Goal: Information Seeking & Learning: Learn about a topic

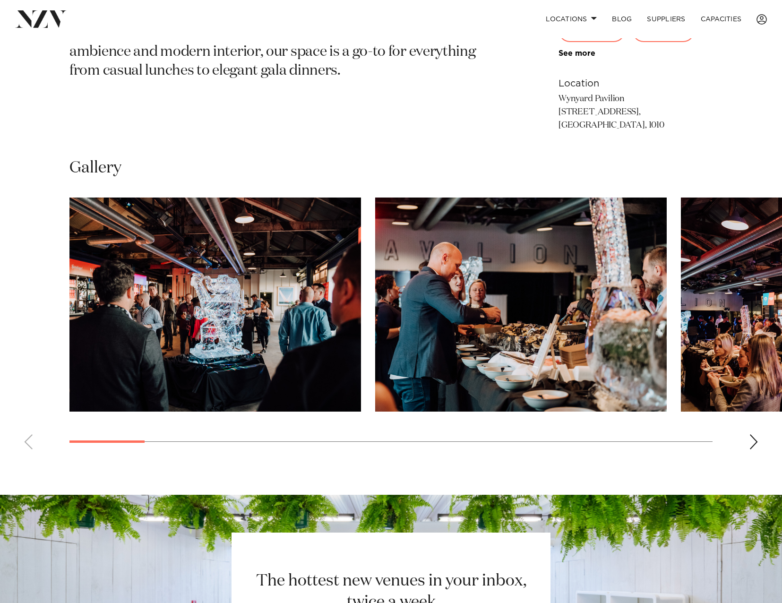
scroll to position [709, 0]
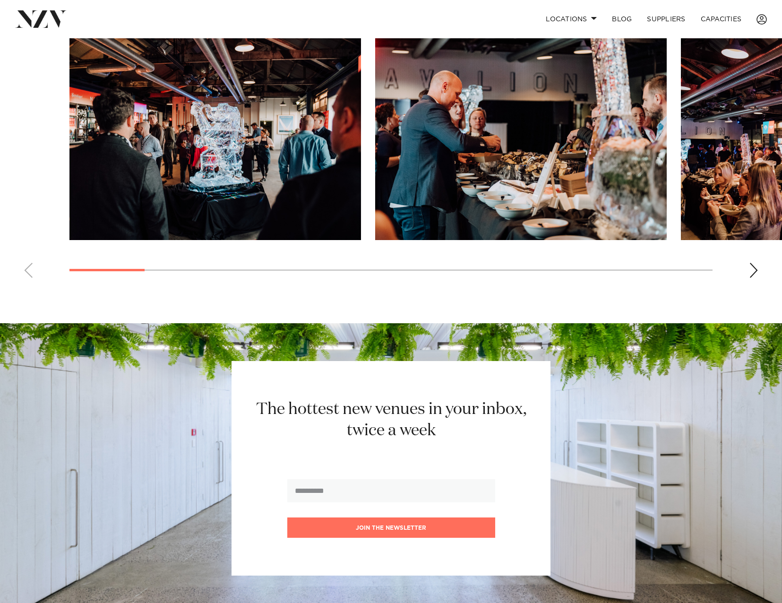
click at [421, 188] on img "2 / 18" at bounding box center [521, 133] width 292 height 214
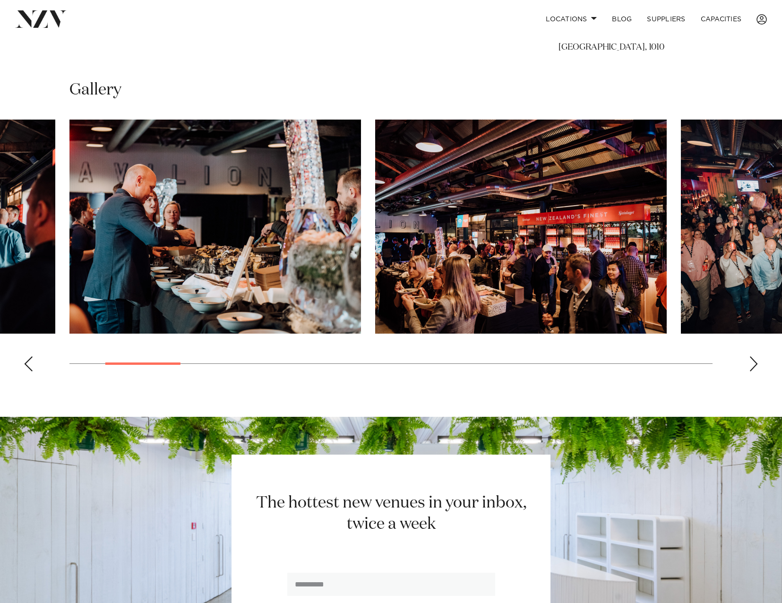
scroll to position [614, 0]
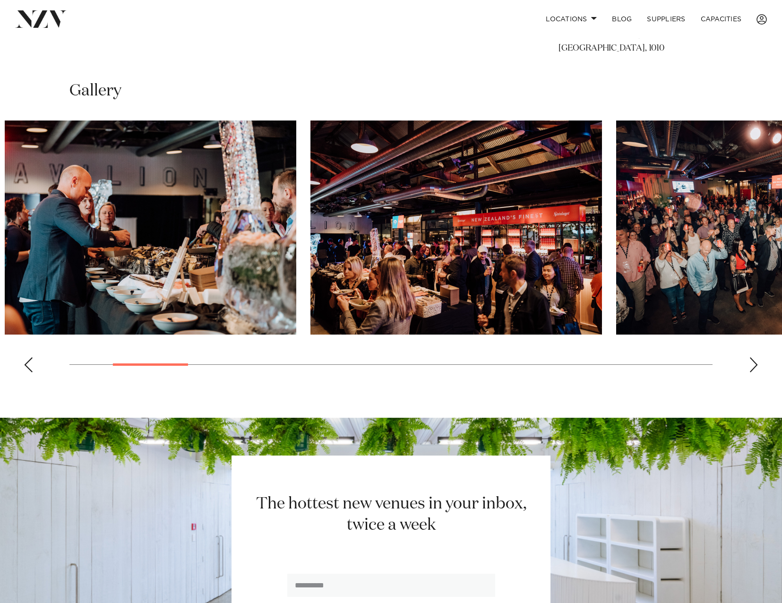
click at [414, 215] on img "3 / 18" at bounding box center [456, 227] width 292 height 214
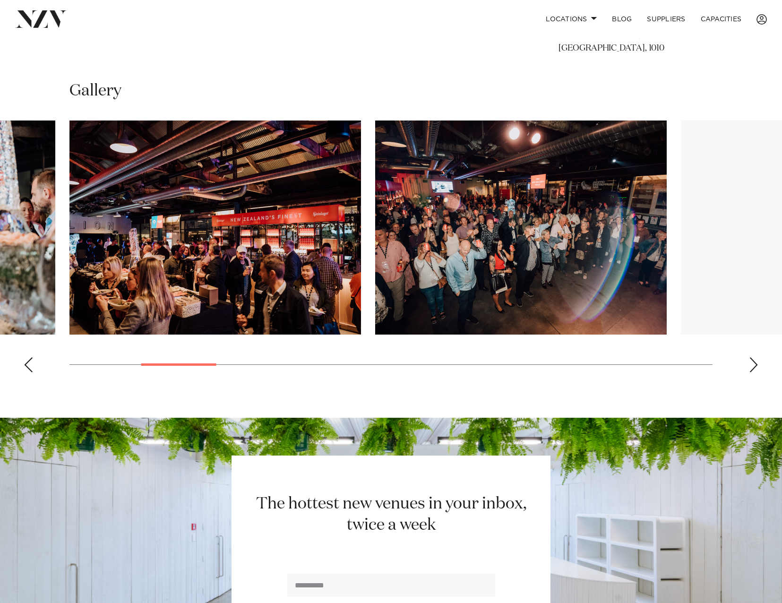
click at [375, 209] on img "4 / 18" at bounding box center [521, 227] width 292 height 214
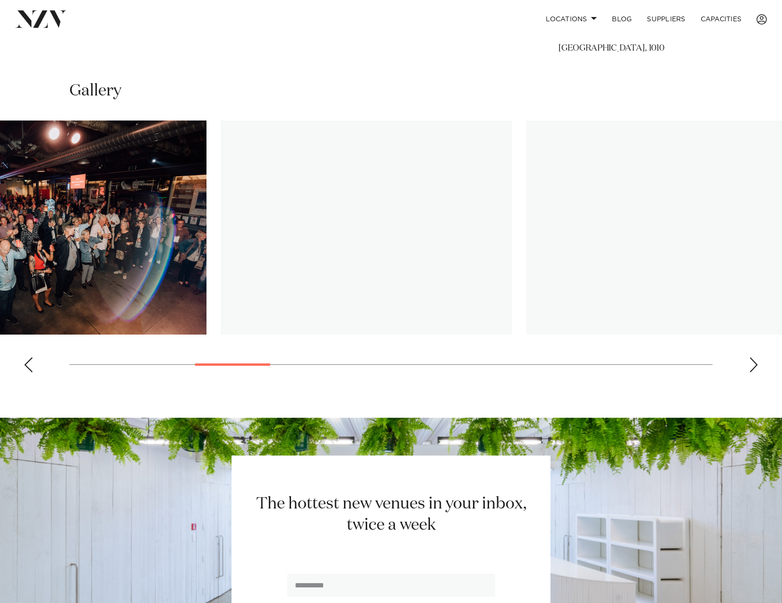
click at [377, 220] on img "5 / 18" at bounding box center [367, 227] width 292 height 214
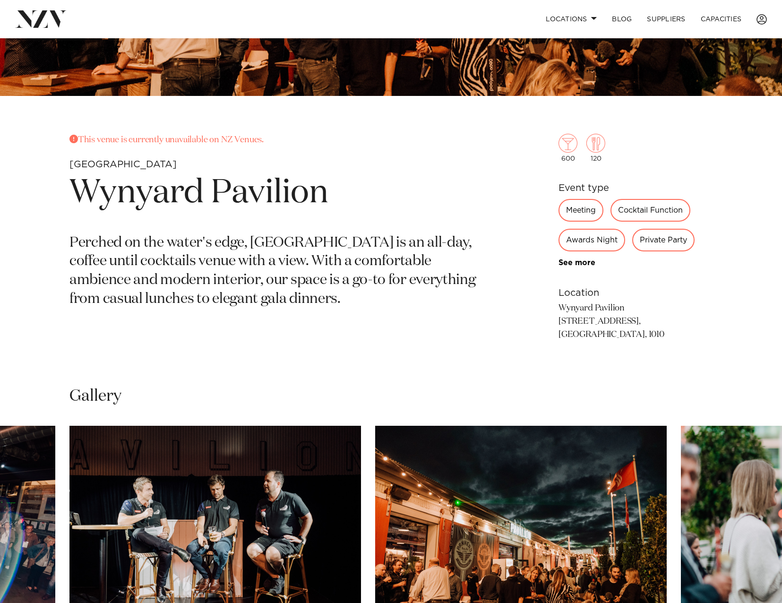
scroll to position [378, 0]
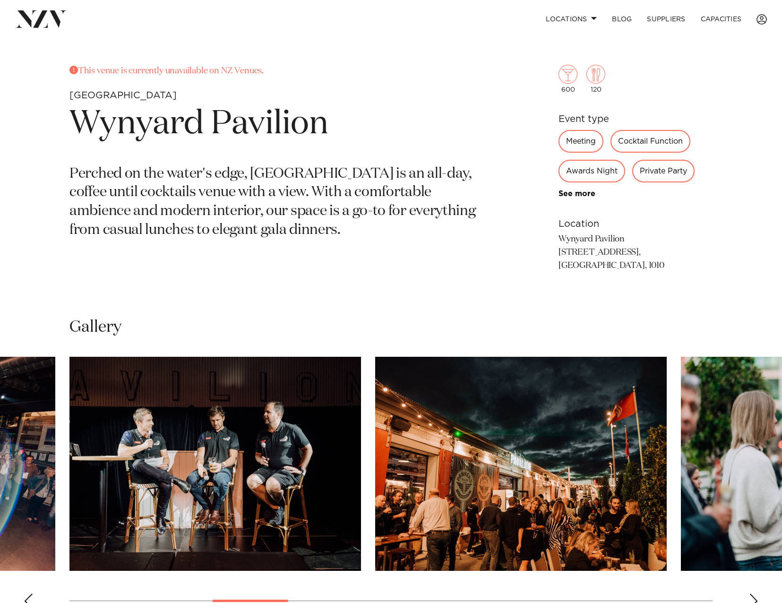
click at [446, 442] on img "6 / 18" at bounding box center [521, 464] width 292 height 214
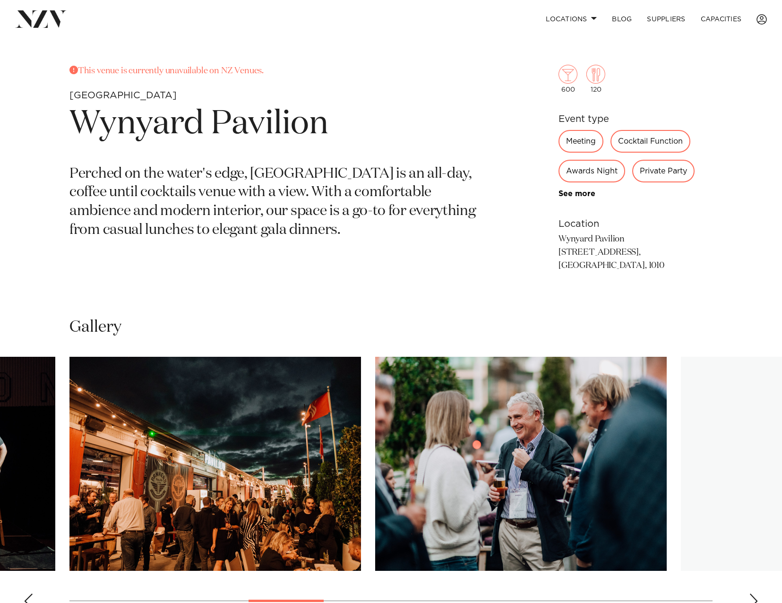
click at [490, 432] on img "7 / 18" at bounding box center [521, 464] width 292 height 214
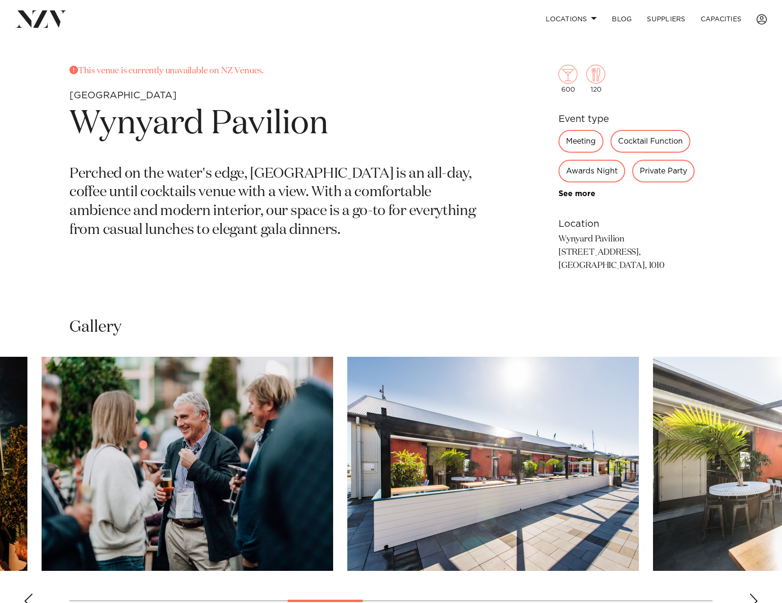
click at [347, 532] on img "8 / 18" at bounding box center [493, 464] width 292 height 214
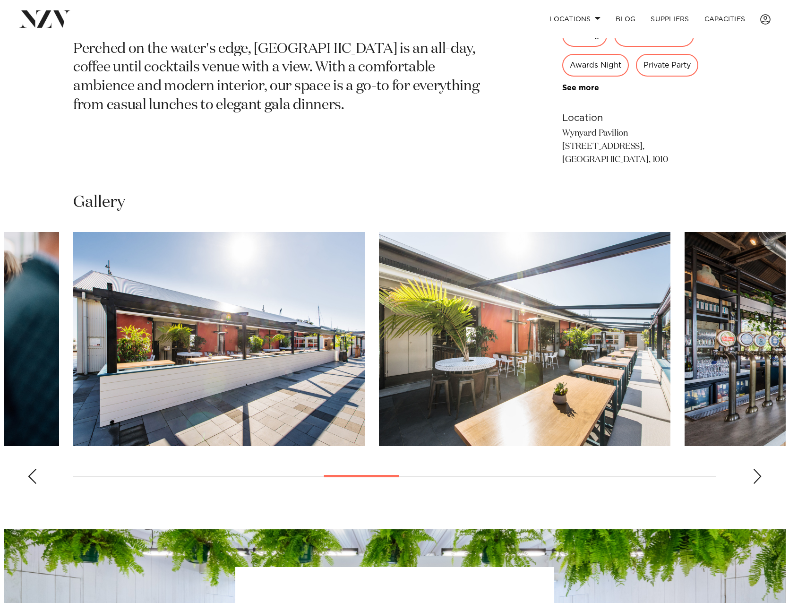
scroll to position [520, 0]
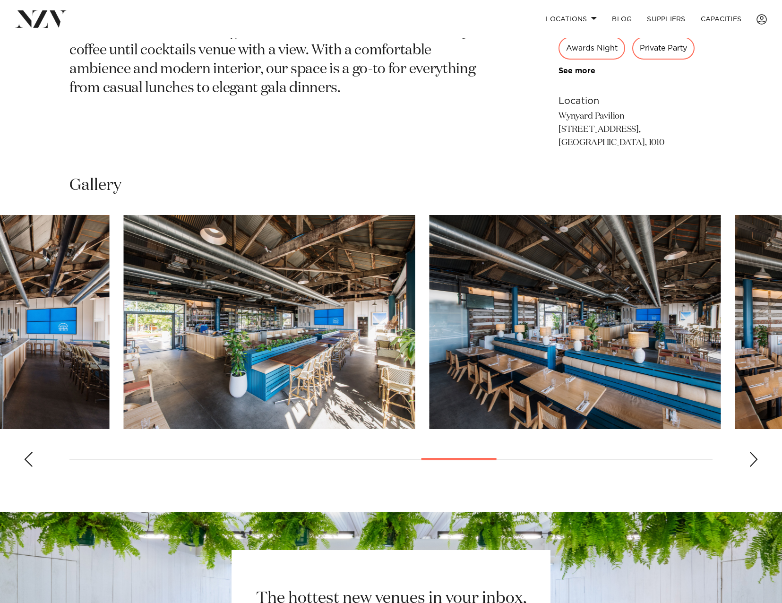
click at [485, 462] on swiper-container at bounding box center [391, 344] width 782 height 259
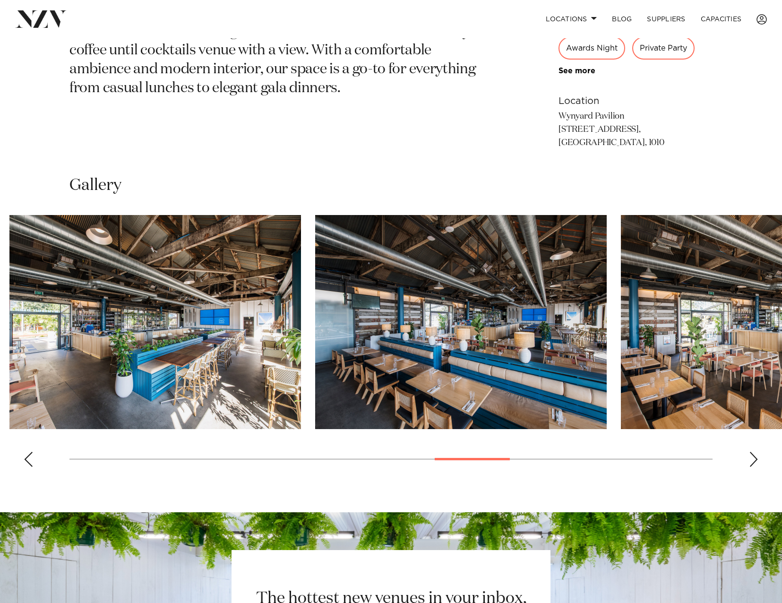
click at [386, 462] on swiper-container at bounding box center [391, 344] width 782 height 259
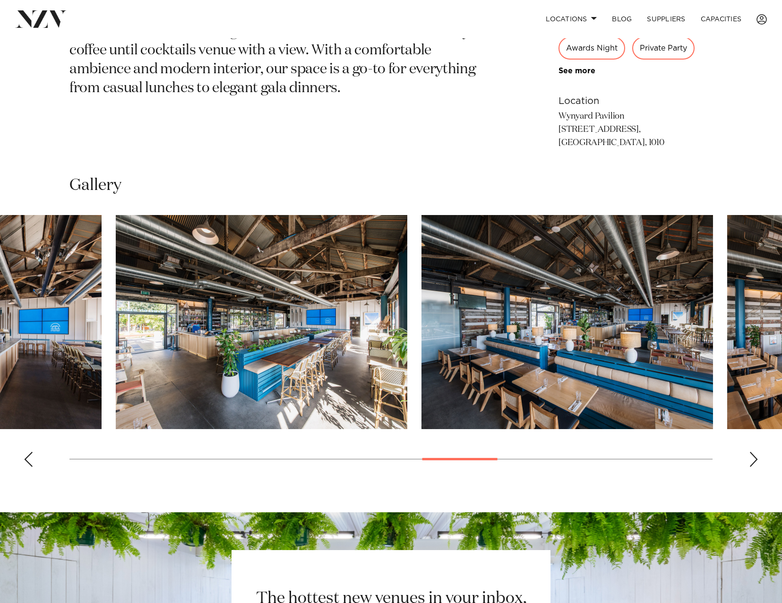
click at [515, 463] on swiper-container at bounding box center [391, 344] width 782 height 259
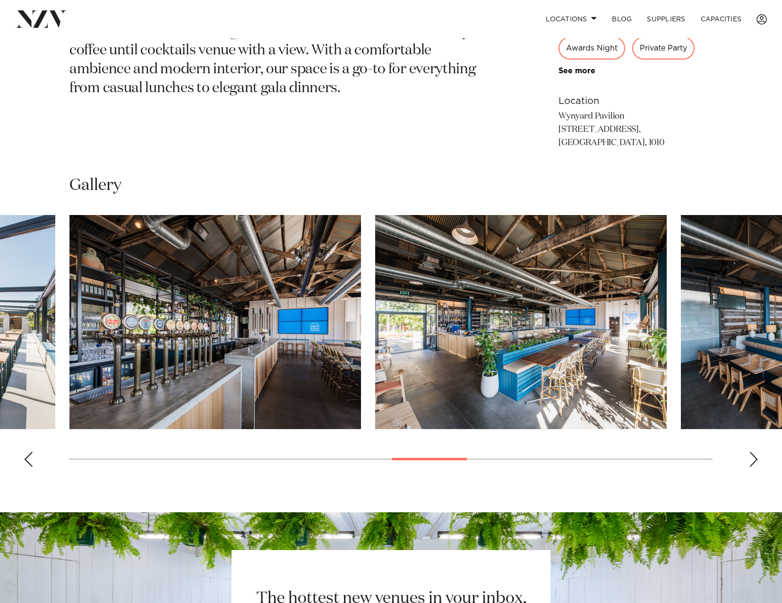
click at [758, 464] on swiper-container at bounding box center [391, 344] width 782 height 259
click at [755, 459] on div "Next slide" at bounding box center [753, 459] width 9 height 15
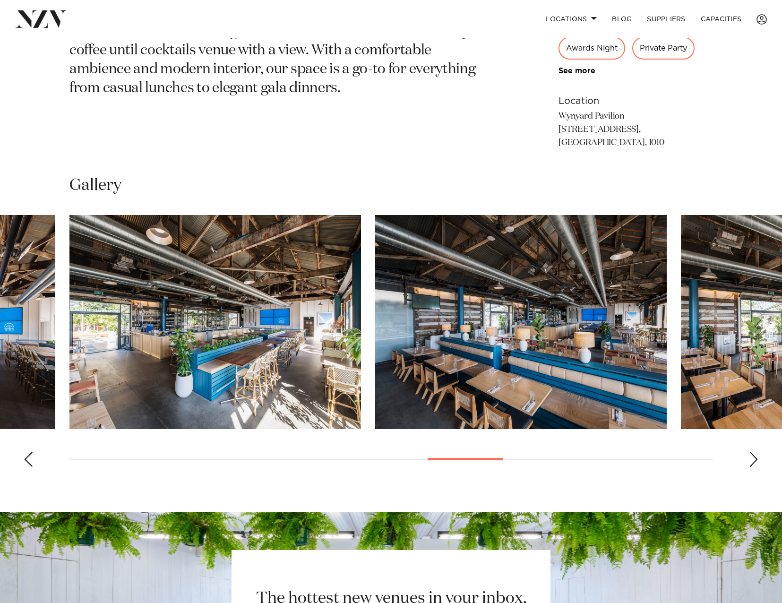
click at [755, 459] on div "Next slide" at bounding box center [753, 459] width 9 height 15
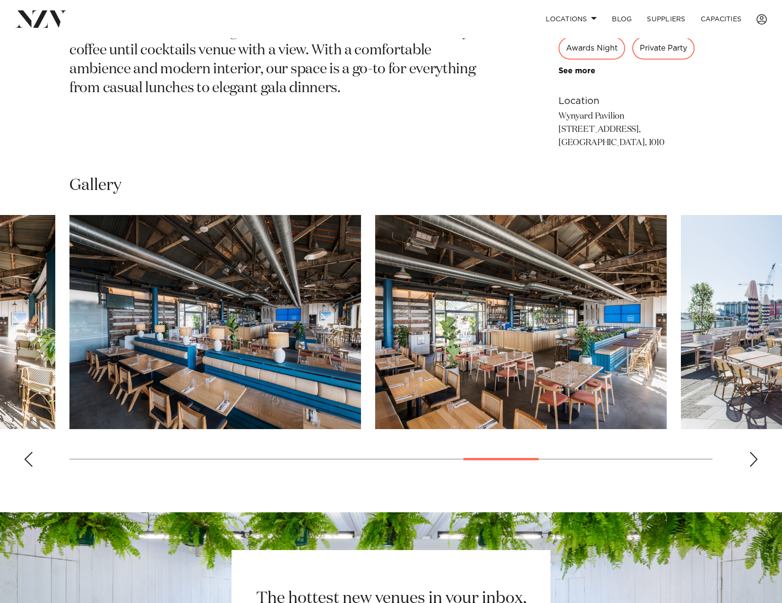
click at [755, 459] on div "Next slide" at bounding box center [753, 459] width 9 height 15
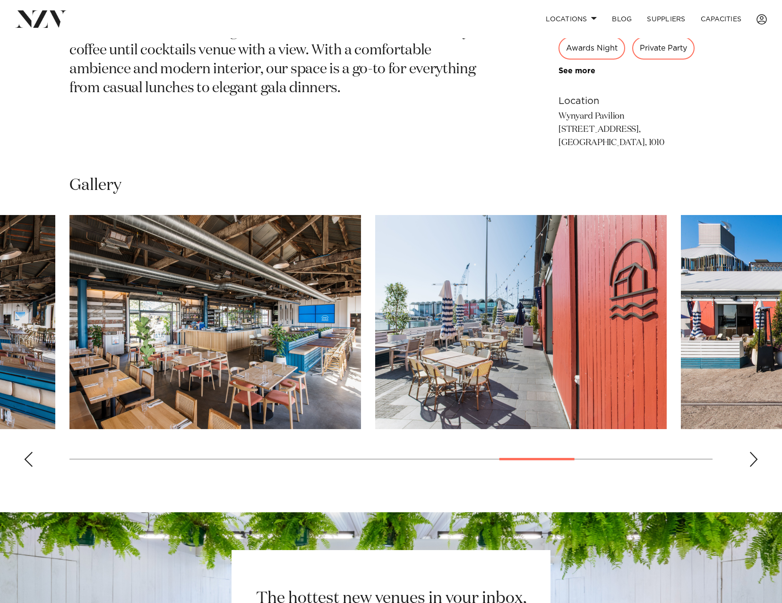
click at [755, 459] on div "Next slide" at bounding box center [753, 459] width 9 height 15
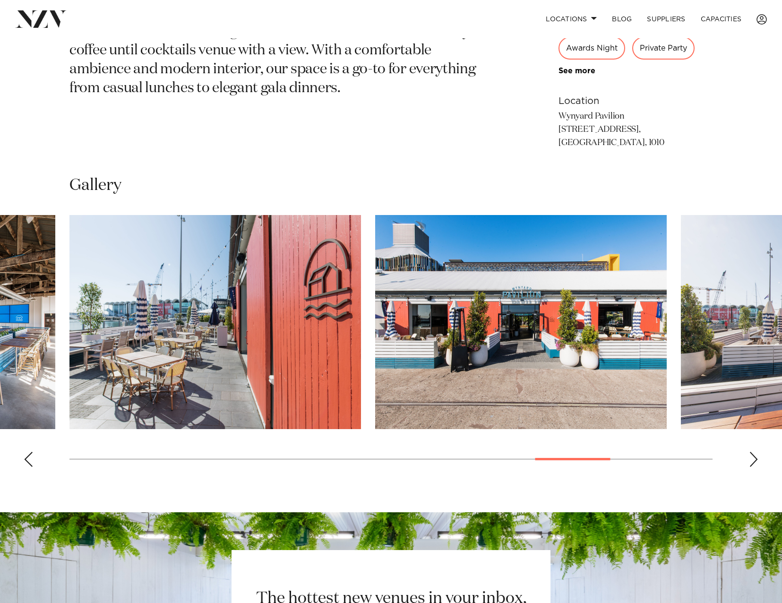
click at [755, 459] on div "Next slide" at bounding box center [753, 459] width 9 height 15
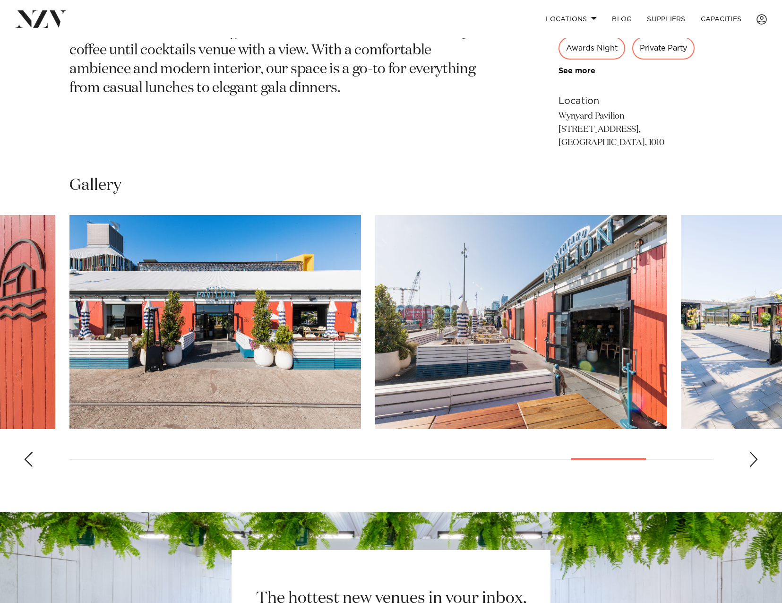
click at [754, 460] on div "Next slide" at bounding box center [753, 459] width 9 height 15
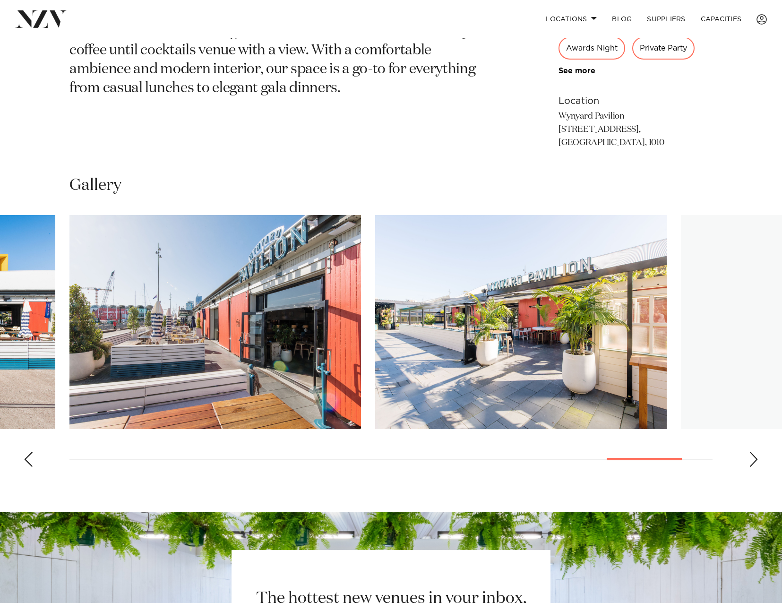
click at [754, 460] on div "Next slide" at bounding box center [753, 459] width 9 height 15
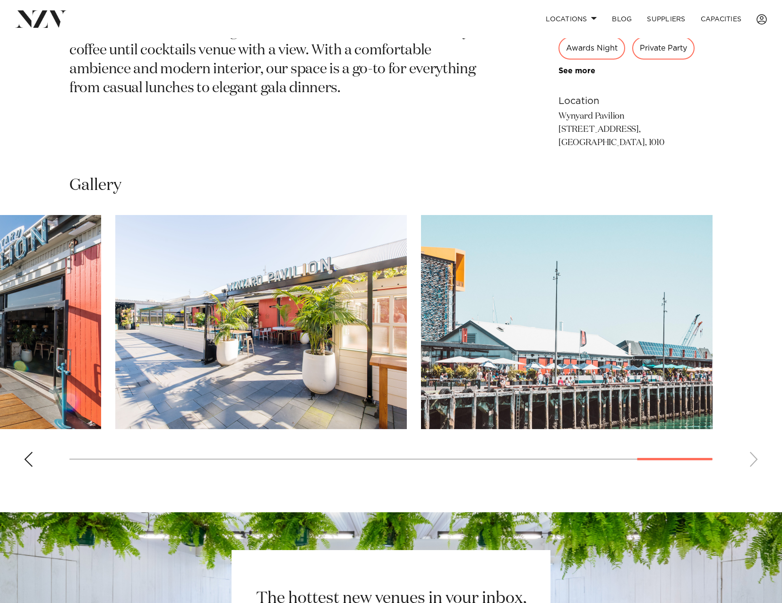
click at [610, 361] on img "18 / 18" at bounding box center [567, 322] width 292 height 214
